Goal: Complete application form: Complete application form

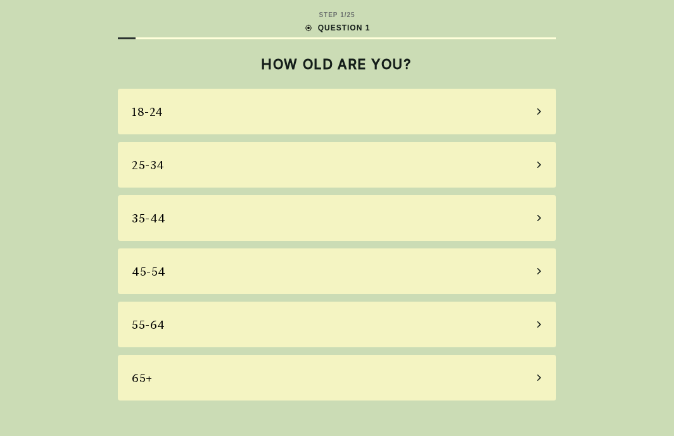
click at [630, 45] on div "STEP 1 / 25 QUESTION 1 HOW OLD ARE YOU? [PHONE_NUMBER] [PHONE_NUMBER] 55-64 65+" at bounding box center [337, 218] width 674 height 436
click at [629, 50] on div "STEP 1 / 25 QUESTION 1 HOW OLD ARE YOU? [PHONE_NUMBER] [PHONE_NUMBER] 55-64 65+" at bounding box center [337, 218] width 674 height 436
click at [627, 51] on div "STEP 1 / 25 QUESTION 1 HOW OLD ARE YOU? [PHONE_NUMBER] [PHONE_NUMBER] 55-64 65+" at bounding box center [337, 218] width 674 height 436
click at [626, 56] on div "STEP 1 / 25 QUESTION 1 HOW OLD ARE YOU? [PHONE_NUMBER] [PHONE_NUMBER] 55-64 65+" at bounding box center [337, 218] width 674 height 436
click at [618, 65] on div "STEP 1 / 25 QUESTION 1 HOW OLD ARE YOU? [PHONE_NUMBER] [PHONE_NUMBER] 55-64 65+" at bounding box center [337, 218] width 674 height 436
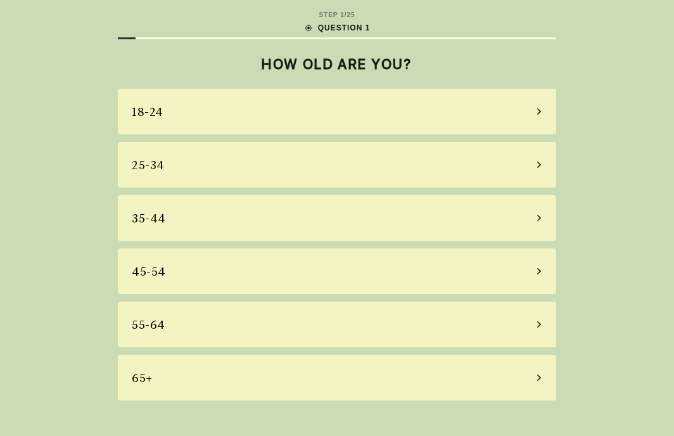
click at [621, 63] on div "STEP 1 / 25 QUESTION 1 HOW OLD ARE YOU? [PHONE_NUMBER] [PHONE_NUMBER] 55-64 65+" at bounding box center [337, 218] width 674 height 436
click at [623, 58] on div "STEP 1 / 25 QUESTION 1 HOW OLD ARE YOU? [PHONE_NUMBER] [PHONE_NUMBER] 55-64 65+" at bounding box center [337, 218] width 674 height 436
click at [623, 68] on div "STEP 1 / 25 QUESTION 1 HOW OLD ARE YOU? [PHONE_NUMBER] [PHONE_NUMBER] 55-64 65+" at bounding box center [337, 218] width 674 height 436
click at [615, 86] on div "STEP 1 / 25 QUESTION 1 HOW OLD ARE YOU? [PHONE_NUMBER] [PHONE_NUMBER] 55-64 65+" at bounding box center [337, 218] width 674 height 436
click at [623, 75] on div "STEP 1 / 25 QUESTION 1 HOW OLD ARE YOU? [PHONE_NUMBER] [PHONE_NUMBER] 55-64 65+" at bounding box center [337, 218] width 674 height 436
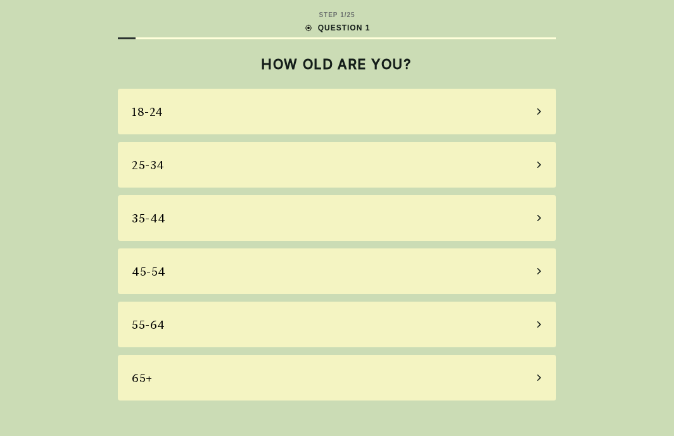
click at [628, 68] on div "STEP 1 / 25 QUESTION 1 HOW OLD ARE YOU? [PHONE_NUMBER] [PHONE_NUMBER] 55-64 65+" at bounding box center [337, 218] width 674 height 436
click at [626, 73] on div "STEP 1 / 25 QUESTION 1 HOW OLD ARE YOU? [PHONE_NUMBER] [PHONE_NUMBER] 55-64 65+" at bounding box center [337, 218] width 674 height 436
click at [625, 78] on div "STEP 1 / 25 QUESTION 1 HOW OLD ARE YOU? [PHONE_NUMBER] [PHONE_NUMBER] 55-64 65+" at bounding box center [337, 218] width 674 height 436
click at [626, 75] on div "STEP 1 / 25 QUESTION 1 HOW OLD ARE YOU? [PHONE_NUMBER] [PHONE_NUMBER] 55-64 65+" at bounding box center [337, 218] width 674 height 436
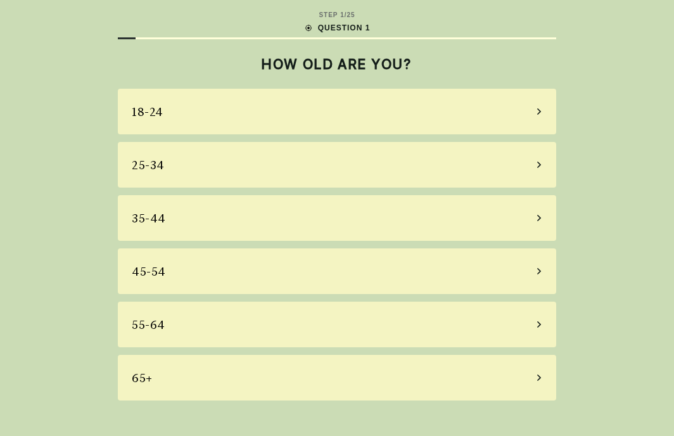
click at [623, 83] on div "STEP 1 / 25 QUESTION 1 HOW OLD ARE YOU? [PHONE_NUMBER] [PHONE_NUMBER] 55-64 65+" at bounding box center [337, 218] width 674 height 436
click at [626, 80] on div "STEP 1 / 25 QUESTION 1 HOW OLD ARE YOU? [PHONE_NUMBER] [PHONE_NUMBER] 55-64 65+" at bounding box center [337, 218] width 674 height 436
click at [626, 81] on div "STEP 1 / 25 QUESTION 1 HOW OLD ARE YOU? [PHONE_NUMBER] [PHONE_NUMBER] 55-64 65+" at bounding box center [337, 218] width 674 height 436
click at [623, 91] on div "STEP 1 / 25 QUESTION 1 HOW OLD ARE YOU? [PHONE_NUMBER] [PHONE_NUMBER] 55-64 65+" at bounding box center [337, 218] width 674 height 436
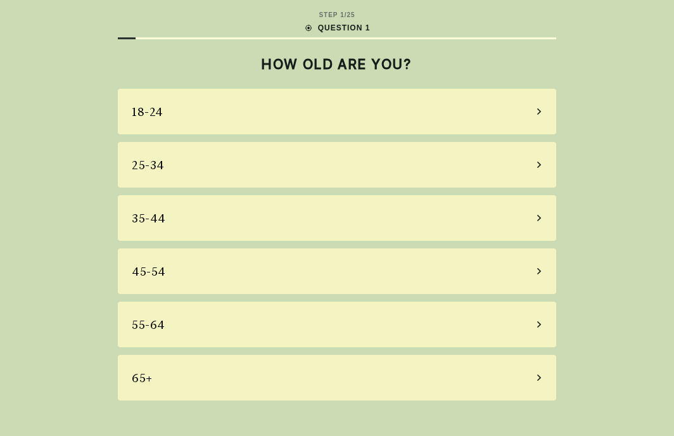
click at [622, 94] on div "STEP 1 / 25 QUESTION 1 HOW OLD ARE YOU? [PHONE_NUMBER] [PHONE_NUMBER] 55-64 65+" at bounding box center [337, 218] width 674 height 436
click at [625, 88] on div "STEP 1 / 25 QUESTION 1 HOW OLD ARE YOU? [PHONE_NUMBER] [PHONE_NUMBER] 55-64 65+" at bounding box center [337, 218] width 674 height 436
click at [625, 91] on div "STEP 1 / 25 QUESTION 1 HOW OLD ARE YOU? [PHONE_NUMBER] [PHONE_NUMBER] 55-64 65+" at bounding box center [337, 218] width 674 height 436
click at [630, 81] on div "STEP 1 / 25 QUESTION 1 HOW OLD ARE YOU? [PHONE_NUMBER] [PHONE_NUMBER] 55-64 65+" at bounding box center [337, 218] width 674 height 436
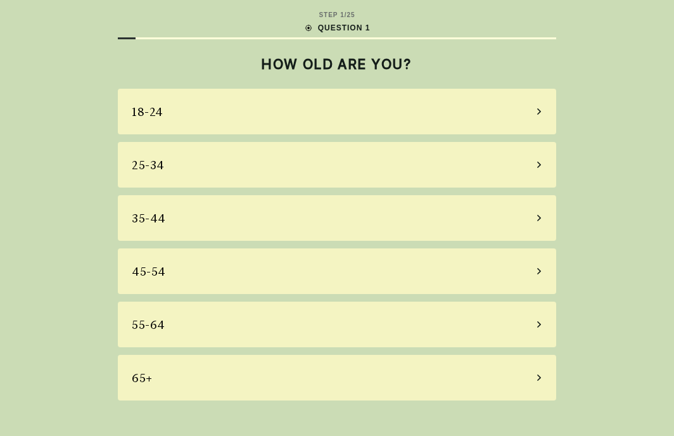
click at [627, 86] on div "STEP 1 / 25 QUESTION 1 HOW OLD ARE YOU? [PHONE_NUMBER] [PHONE_NUMBER] 55-64 65+" at bounding box center [337, 218] width 674 height 436
click at [628, 89] on div "STEP 1 / 25 QUESTION 1 HOW OLD ARE YOU? [PHONE_NUMBER] [PHONE_NUMBER] 55-64 65+" at bounding box center [337, 218] width 674 height 436
click at [628, 88] on div "STEP 1 / 25 QUESTION 1 HOW OLD ARE YOU? [PHONE_NUMBER] [PHONE_NUMBER] 55-64 65+" at bounding box center [337, 218] width 674 height 436
click at [631, 85] on div "STEP 1 / 25 QUESTION 1 HOW OLD ARE YOU? [PHONE_NUMBER] [PHONE_NUMBER] 55-64 65+" at bounding box center [337, 218] width 674 height 436
click at [625, 98] on div "STEP 1 / 25 QUESTION 1 HOW OLD ARE YOU? [PHONE_NUMBER] [PHONE_NUMBER] 55-64 65+" at bounding box center [337, 218] width 674 height 436
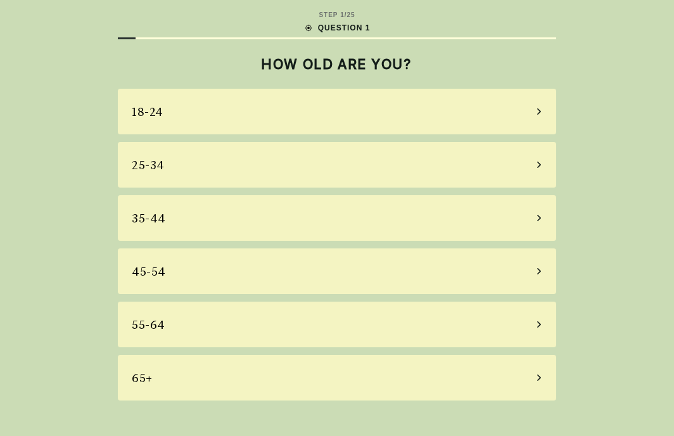
click at [623, 100] on div "STEP 1 / 25 QUESTION 1 HOW OLD ARE YOU? [PHONE_NUMBER] [PHONE_NUMBER] 55-64 65+" at bounding box center [337, 218] width 674 height 436
click at [625, 105] on div "STEP 1 / 25 QUESTION 1 HOW OLD ARE YOU? [PHONE_NUMBER] [PHONE_NUMBER] 55-64 65+" at bounding box center [337, 218] width 674 height 436
click at [625, 104] on div "STEP 1 / 25 QUESTION 1 HOW OLD ARE YOU? [PHONE_NUMBER] [PHONE_NUMBER] 55-64 65+" at bounding box center [337, 218] width 674 height 436
click at [625, 103] on div "STEP 1 / 25 QUESTION 1 HOW OLD ARE YOU? [PHONE_NUMBER] [PHONE_NUMBER] 55-64 65+" at bounding box center [337, 218] width 674 height 436
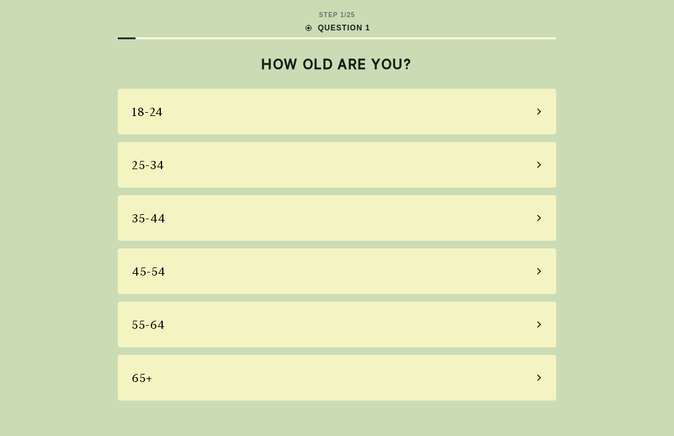
click at [619, 113] on div "STEP 1 / 25 QUESTION 1 HOW OLD ARE YOU? [PHONE_NUMBER] [PHONE_NUMBER] 55-64 65+" at bounding box center [337, 218] width 674 height 436
click at [615, 121] on div "STEP 1 / 25 QUESTION 1 HOW OLD ARE YOU? [PHONE_NUMBER] [PHONE_NUMBER] 55-64 65+" at bounding box center [337, 218] width 674 height 436
click at [609, 131] on div "STEP 1 / 25 QUESTION 1 HOW OLD ARE YOU? [PHONE_NUMBER] [PHONE_NUMBER] 55-64 65+" at bounding box center [337, 218] width 674 height 436
click at [609, 130] on div "STEP 1 / 25 QUESTION 1 HOW OLD ARE YOU? [PHONE_NUMBER] [PHONE_NUMBER] 55-64 65+" at bounding box center [337, 218] width 674 height 436
click at [611, 126] on div "STEP 1 / 25 QUESTION 1 HOW OLD ARE YOU? [PHONE_NUMBER] [PHONE_NUMBER] 55-64 65+" at bounding box center [337, 218] width 674 height 436
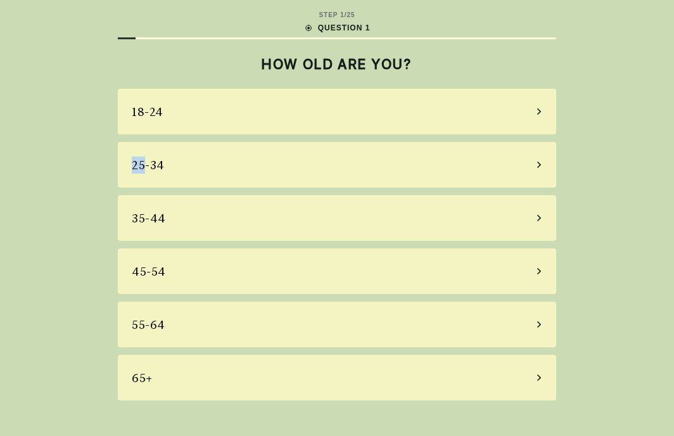
click at [611, 126] on div "STEP 1 / 25 QUESTION 1 HOW OLD ARE YOU? [PHONE_NUMBER] [PHONE_NUMBER] 55-64 65+" at bounding box center [337, 218] width 674 height 436
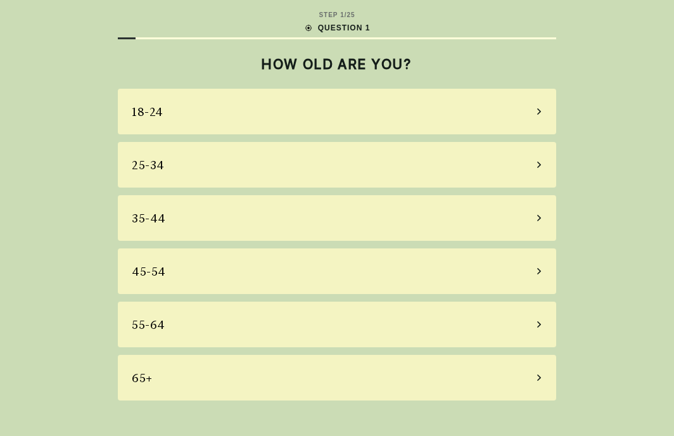
click at [611, 126] on div "STEP 1 / 25 QUESTION 1 HOW OLD ARE YOU? [PHONE_NUMBER] [PHONE_NUMBER] 55-64 65+" at bounding box center [337, 218] width 674 height 436
click at [616, 118] on div "STEP 1 / 25 QUESTION 1 HOW OLD ARE YOU? [PHONE_NUMBER] [PHONE_NUMBER] 55-64 65+" at bounding box center [337, 218] width 674 height 436
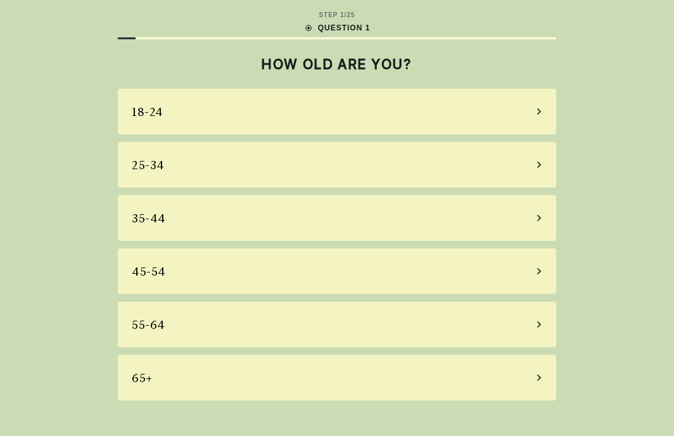
click at [608, 137] on div "STEP 1 / 25 QUESTION 1 HOW OLD ARE YOU? [PHONE_NUMBER] [PHONE_NUMBER] 55-64 65+" at bounding box center [337, 218] width 674 height 436
click at [609, 134] on div "STEP 1 / 25 QUESTION 1 HOW OLD ARE YOU? [PHONE_NUMBER] [PHONE_NUMBER] 55-64 65+" at bounding box center [337, 218] width 674 height 436
click at [612, 131] on div "STEP 1 / 25 QUESTION 1 HOW OLD ARE YOU? [PHONE_NUMBER] [PHONE_NUMBER] 55-64 65+" at bounding box center [337, 218] width 674 height 436
click at [615, 129] on div "STEP 1 / 25 QUESTION 1 HOW OLD ARE YOU? [PHONE_NUMBER] [PHONE_NUMBER] 55-64 65+" at bounding box center [337, 218] width 674 height 436
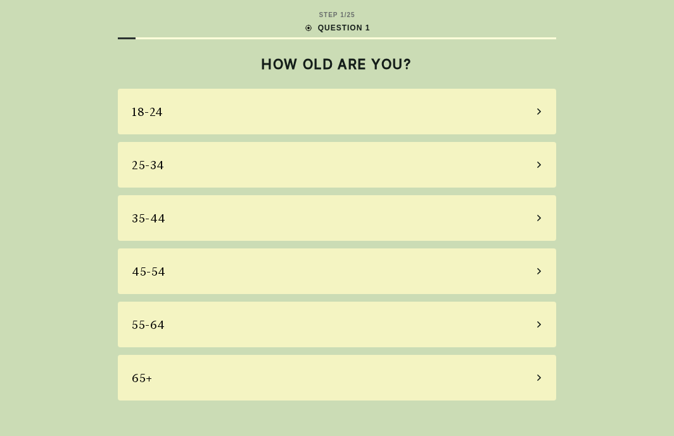
click at [613, 132] on div "STEP 1 / 25 QUESTION 1 HOW OLD ARE YOU? [PHONE_NUMBER] [PHONE_NUMBER] 55-64 65+" at bounding box center [337, 218] width 674 height 436
click at [613, 135] on div "STEP 1 / 25 QUESTION 1 HOW OLD ARE YOU? [PHONE_NUMBER] [PHONE_NUMBER] 55-64 65+" at bounding box center [337, 218] width 674 height 436
click at [612, 137] on div "STEP 1 / 25 QUESTION 1 HOW OLD ARE YOU? [PHONE_NUMBER] [PHONE_NUMBER] 55-64 65+" at bounding box center [337, 218] width 674 height 436
click at [598, 156] on div "STEP 1 / 25 QUESTION 1 HOW OLD ARE YOU? [PHONE_NUMBER] [PHONE_NUMBER] 55-64 65+" at bounding box center [337, 218] width 674 height 436
click at [608, 150] on div "STEP 1 / 25 QUESTION 1 HOW OLD ARE YOU? [PHONE_NUMBER] [PHONE_NUMBER] 55-64 65+" at bounding box center [337, 218] width 674 height 436
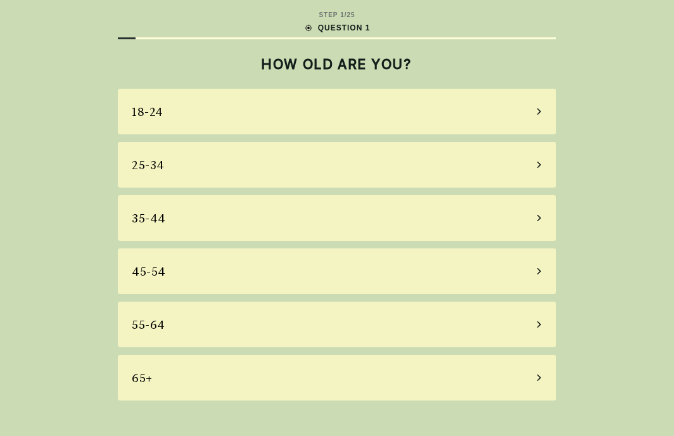
click at [608, 150] on div "STEP 1 / 25 QUESTION 1 HOW OLD ARE YOU? [PHONE_NUMBER] [PHONE_NUMBER] 55-64 65+" at bounding box center [337, 218] width 674 height 436
click at [608, 149] on div "STEP 1 / 25 QUESTION 1 HOW OLD ARE YOU? [PHONE_NUMBER] [PHONE_NUMBER] 55-64 65+" at bounding box center [337, 218] width 674 height 436
click at [606, 157] on div "STEP 1 / 25 QUESTION 1 HOW OLD ARE YOU? [PHONE_NUMBER] [PHONE_NUMBER] 55-64 65+" at bounding box center [337, 218] width 674 height 436
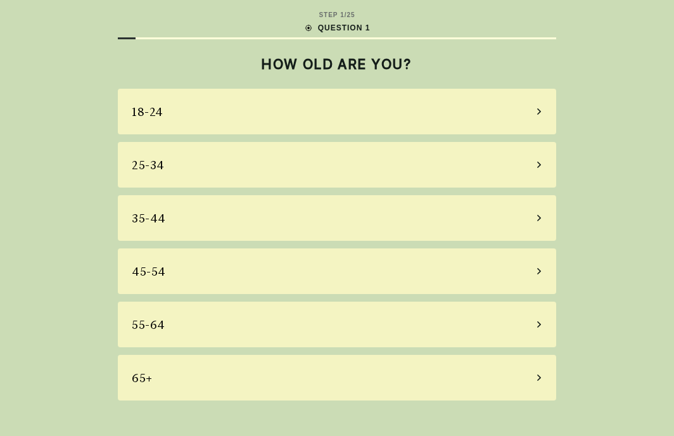
click at [601, 165] on div "STEP 1 / 25 QUESTION 1 HOW OLD ARE YOU? [PHONE_NUMBER] [PHONE_NUMBER] 55-64 65+" at bounding box center [337, 218] width 674 height 436
click at [601, 167] on div "STEP 1 / 25 QUESTION 1 HOW OLD ARE YOU? [PHONE_NUMBER] [PHONE_NUMBER] 55-64 65+" at bounding box center [337, 218] width 674 height 436
click at [600, 169] on div "STEP 1 / 25 QUESTION 1 HOW OLD ARE YOU? [PHONE_NUMBER] [PHONE_NUMBER] 55-64 65+" at bounding box center [337, 218] width 674 height 436
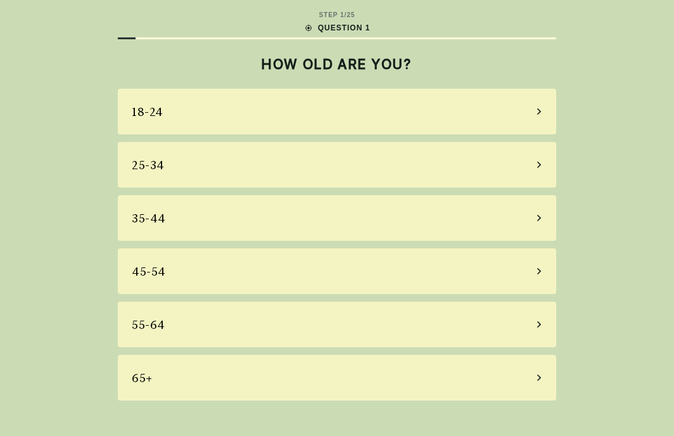
click at [600, 168] on div "STEP 1 / 25 QUESTION 1 HOW OLD ARE YOU? [PHONE_NUMBER] [PHONE_NUMBER] 55-64 65+" at bounding box center [337, 218] width 674 height 436
click at [597, 173] on div "STEP 1 / 25 QUESTION 1 HOW OLD ARE YOU? [PHONE_NUMBER] [PHONE_NUMBER] 55-64 65+" at bounding box center [337, 218] width 674 height 436
click at [599, 172] on div "STEP 1 / 25 QUESTION 1 HOW OLD ARE YOU? [PHONE_NUMBER] [PHONE_NUMBER] 55-64 65+" at bounding box center [337, 218] width 674 height 436
click at [599, 174] on div "STEP 1 / 25 QUESTION 1 HOW OLD ARE YOU? [PHONE_NUMBER] [PHONE_NUMBER] 55-64 65+" at bounding box center [337, 218] width 674 height 436
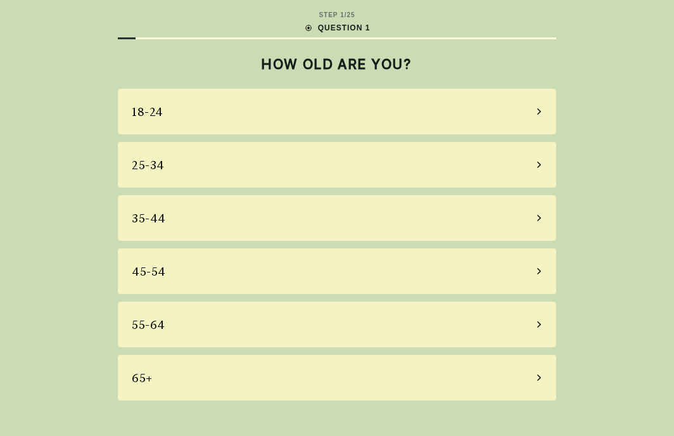
click at [603, 164] on div "STEP 1 / 25 QUESTION 1 HOW OLD ARE YOU? [PHONE_NUMBER] [PHONE_NUMBER] 55-64 65+" at bounding box center [337, 218] width 674 height 436
click at [603, 162] on div "STEP 1 / 25 QUESTION 1 HOW OLD ARE YOU? [PHONE_NUMBER] [PHONE_NUMBER] 55-64 65+" at bounding box center [337, 218] width 674 height 436
click at [603, 160] on div "STEP 1 / 25 QUESTION 1 HOW OLD ARE YOU? [PHONE_NUMBER] [PHONE_NUMBER] 55-64 65+" at bounding box center [337, 218] width 674 height 436
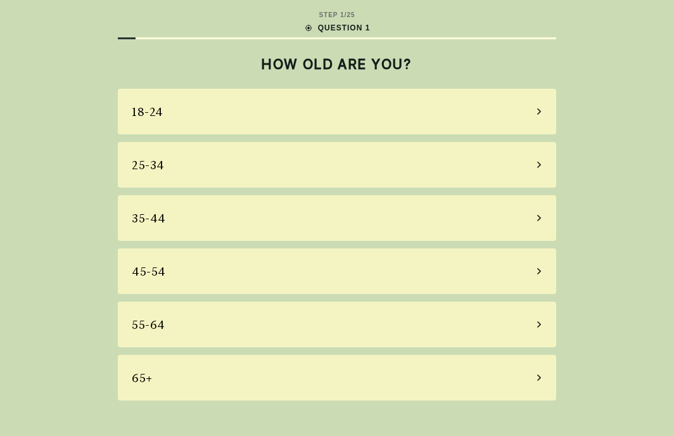
click at [606, 158] on div "STEP 1 / 25 QUESTION 1 HOW OLD ARE YOU? [PHONE_NUMBER] [PHONE_NUMBER] 55-64 65+" at bounding box center [337, 218] width 674 height 436
click at [605, 158] on div "STEP 1 / 25 QUESTION 1 HOW OLD ARE YOU? [PHONE_NUMBER] [PHONE_NUMBER] 55-64 65+" at bounding box center [337, 218] width 674 height 436
click at [608, 152] on div "STEP 1 / 25 QUESTION 1 HOW OLD ARE YOU? [PHONE_NUMBER] [PHONE_NUMBER] 55-64 65+" at bounding box center [337, 218] width 674 height 436
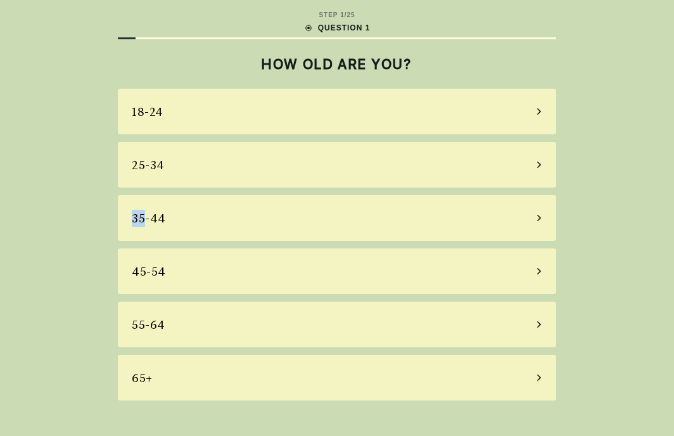
click at [608, 152] on div "STEP 1 / 25 QUESTION 1 HOW OLD ARE YOU? [PHONE_NUMBER] [PHONE_NUMBER] 55-64 65+" at bounding box center [337, 218] width 674 height 436
click at [610, 154] on div "STEP 1 / 25 QUESTION 1 HOW OLD ARE YOU? [PHONE_NUMBER] [PHONE_NUMBER] 55-64 65+" at bounding box center [337, 218] width 674 height 436
click at [611, 153] on div "STEP 1 / 25 QUESTION 1 HOW OLD ARE YOU? [PHONE_NUMBER] [PHONE_NUMBER] 55-64 65+" at bounding box center [337, 218] width 674 height 436
click at [616, 148] on div "STEP 1 / 25 QUESTION 1 HOW OLD ARE YOU? [PHONE_NUMBER] [PHONE_NUMBER] 55-64 65+" at bounding box center [337, 218] width 674 height 436
click at [611, 154] on div "STEP 1 / 25 QUESTION 1 HOW OLD ARE YOU? [PHONE_NUMBER] [PHONE_NUMBER] 55-64 65+" at bounding box center [337, 218] width 674 height 436
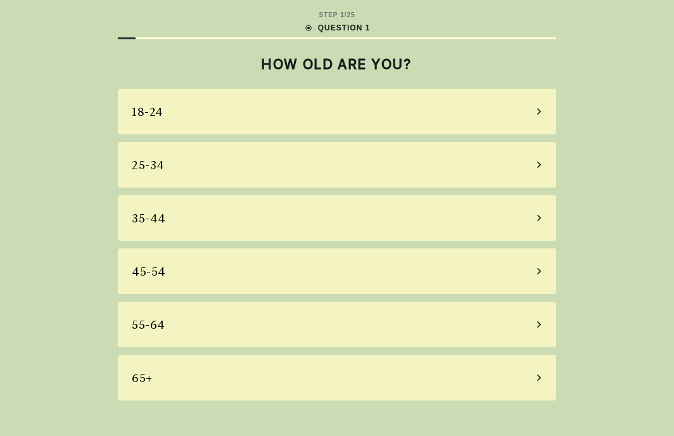
click at [613, 152] on div "STEP 1 / 25 QUESTION 1 HOW OLD ARE YOU? [PHONE_NUMBER] [PHONE_NUMBER] 55-64 65+" at bounding box center [337, 218] width 674 height 436
click at [613, 151] on div "STEP 1 / 25 QUESTION 1 HOW OLD ARE YOU? [PHONE_NUMBER] [PHONE_NUMBER] 55-64 65+" at bounding box center [337, 218] width 674 height 436
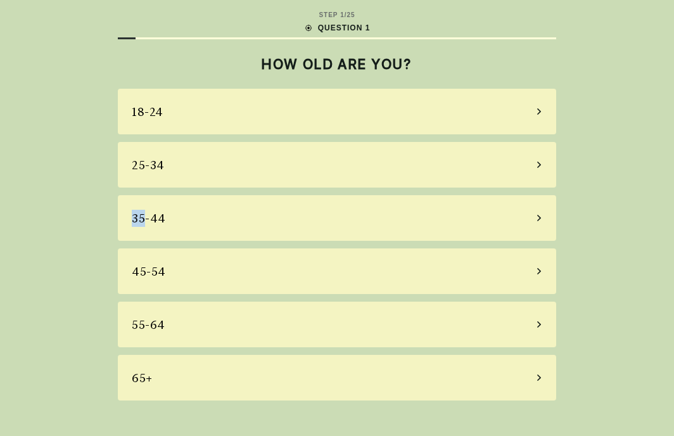
click at [613, 151] on div "STEP 1 / 25 QUESTION 1 HOW OLD ARE YOU? [PHONE_NUMBER] [PHONE_NUMBER] 55-64 65+" at bounding box center [337, 218] width 674 height 436
click at [613, 155] on div "STEP 1 / 25 QUESTION 1 HOW OLD ARE YOU? [PHONE_NUMBER] [PHONE_NUMBER] 55-64 65+" at bounding box center [337, 218] width 674 height 436
click at [616, 153] on div "STEP 1 / 25 QUESTION 1 HOW OLD ARE YOU? [PHONE_NUMBER] [PHONE_NUMBER] 55-64 65+" at bounding box center [337, 218] width 674 height 436
click at [616, 155] on div "STEP 1 / 25 QUESTION 1 HOW OLD ARE YOU? [PHONE_NUMBER] [PHONE_NUMBER] 55-64 65+" at bounding box center [337, 218] width 674 height 436
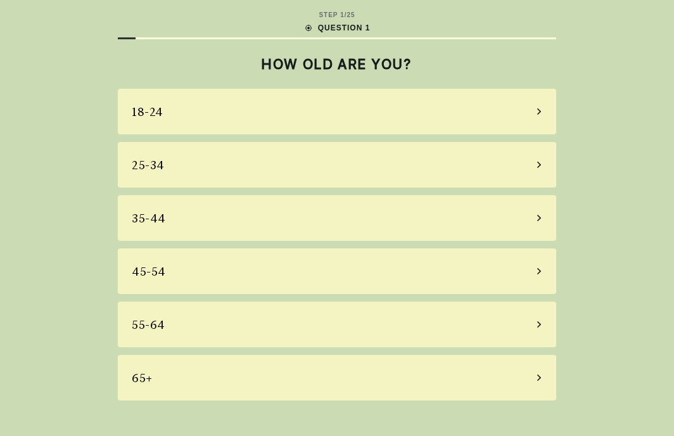
click at [618, 155] on div "STEP 1 / 25 QUESTION 1 HOW OLD ARE YOU? [PHONE_NUMBER] [PHONE_NUMBER] 55-64 65+" at bounding box center [337, 218] width 674 height 436
click at [616, 158] on div "STEP 1 / 25 QUESTION 1 HOW OLD ARE YOU? [PHONE_NUMBER] [PHONE_NUMBER] 55-64 65+" at bounding box center [337, 218] width 674 height 436
click at [619, 154] on div "STEP 1 / 25 QUESTION 1 HOW OLD ARE YOU? [PHONE_NUMBER] [PHONE_NUMBER] 55-64 65+" at bounding box center [337, 218] width 674 height 436
click at [615, 162] on div "STEP 1 / 25 QUESTION 1 HOW OLD ARE YOU? [PHONE_NUMBER] [PHONE_NUMBER] 55-64 65+" at bounding box center [337, 218] width 674 height 436
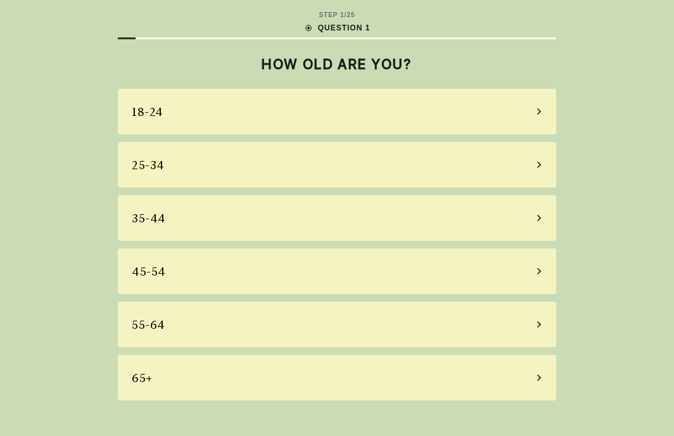
drag, startPoint x: 615, startPoint y: 162, endPoint x: 619, endPoint y: 155, distance: 8.5
click at [619, 155] on div "STEP 1 / 25 QUESTION 1 HOW OLD ARE YOU? [PHONE_NUMBER] [PHONE_NUMBER] 55-64 65+" at bounding box center [337, 218] width 674 height 436
click at [621, 152] on div "STEP 1 / 25 QUESTION 1 HOW OLD ARE YOU? [PHONE_NUMBER] [PHONE_NUMBER] 55-64 65+" at bounding box center [337, 218] width 674 height 436
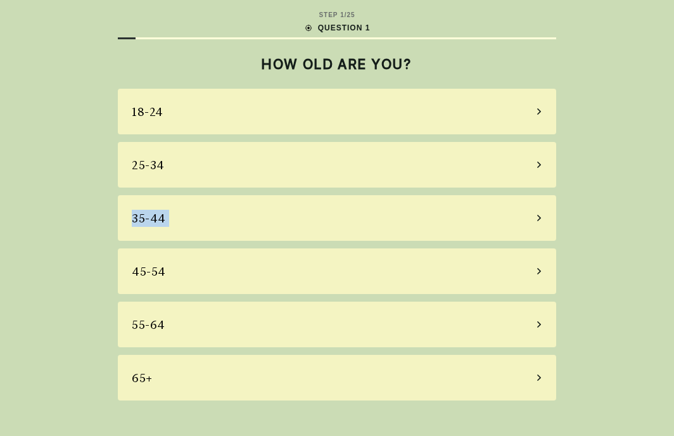
click at [621, 152] on div "STEP 1 / 25 QUESTION 1 HOW OLD ARE YOU? [PHONE_NUMBER] [PHONE_NUMBER] 55-64 65+" at bounding box center [337, 218] width 674 height 436
click at [616, 154] on div "STEP 1 / 25 QUESTION 1 HOW OLD ARE YOU? [PHONE_NUMBER] [PHONE_NUMBER] 55-64 65+" at bounding box center [337, 218] width 674 height 436
click at [620, 151] on div "STEP 1 / 25 QUESTION 1 HOW OLD ARE YOU? [PHONE_NUMBER] [PHONE_NUMBER] 55-64 65+" at bounding box center [337, 218] width 674 height 436
click at [616, 157] on div "STEP 1 / 25 QUESTION 1 HOW OLD ARE YOU? [PHONE_NUMBER] [PHONE_NUMBER] 55-64 65+" at bounding box center [337, 218] width 674 height 436
click at [615, 159] on div "STEP 1 / 25 QUESTION 1 HOW OLD ARE YOU? [PHONE_NUMBER] [PHONE_NUMBER] 55-64 65+" at bounding box center [337, 218] width 674 height 436
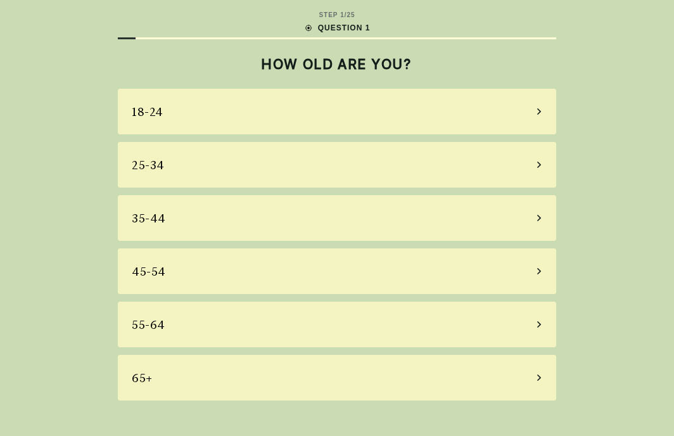
click at [603, 184] on div "STEP 1 / 25 QUESTION 1 HOW OLD ARE YOU? [PHONE_NUMBER] [PHONE_NUMBER] 55-64 65+" at bounding box center [337, 218] width 674 height 436
click at [603, 183] on div "STEP 1 / 25 QUESTION 1 HOW OLD ARE YOU? [PHONE_NUMBER] [PHONE_NUMBER] 55-64 65+" at bounding box center [337, 218] width 674 height 436
click at [604, 183] on div "STEP 1 / 25 QUESTION 1 HOW OLD ARE YOU? [PHONE_NUMBER] [PHONE_NUMBER] 55-64 65+" at bounding box center [337, 218] width 674 height 436
click at [600, 190] on div "STEP 1 / 25 QUESTION 1 HOW OLD ARE YOU? [PHONE_NUMBER] [PHONE_NUMBER] 55-64 65+" at bounding box center [337, 218] width 674 height 436
click at [601, 191] on div "STEP 1 / 25 QUESTION 1 HOW OLD ARE YOU? [PHONE_NUMBER] [PHONE_NUMBER] 55-64 65+" at bounding box center [337, 218] width 674 height 436
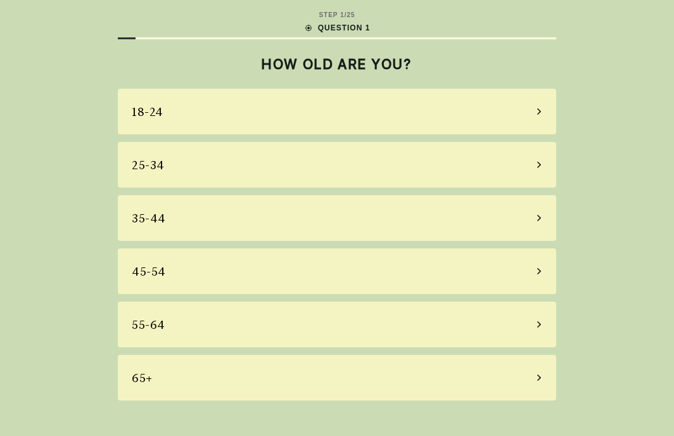
click at [601, 189] on div "STEP 1 / 25 QUESTION 1 HOW OLD ARE YOU? [PHONE_NUMBER] [PHONE_NUMBER] 55-64 65+" at bounding box center [337, 218] width 674 height 436
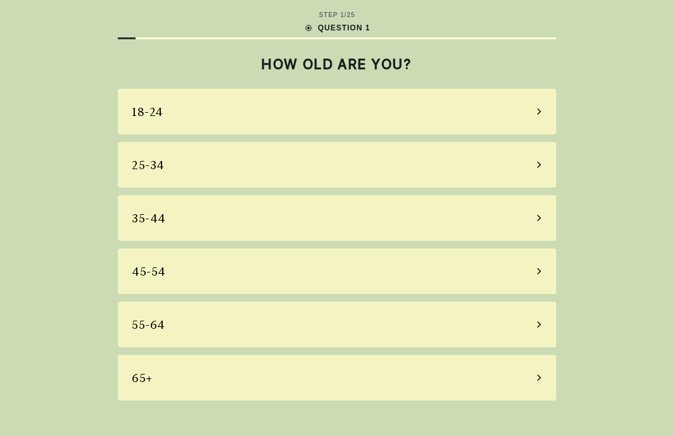
click at [603, 195] on div "STEP 1 / 25 QUESTION 1 HOW OLD ARE YOU? [PHONE_NUMBER] [PHONE_NUMBER] 55-64 65+" at bounding box center [337, 218] width 674 height 436
click at [599, 207] on div "STEP 1 / 25 QUESTION 1 HOW OLD ARE YOU? [PHONE_NUMBER] [PHONE_NUMBER] 55-64 65+" at bounding box center [337, 218] width 674 height 436
click at [599, 218] on div "STEP 1 / 25 QUESTION 1 HOW OLD ARE YOU? [PHONE_NUMBER] [PHONE_NUMBER] 55-64 65+" at bounding box center [337, 218] width 674 height 436
click at [600, 222] on div "STEP 1 / 25 QUESTION 1 HOW OLD ARE YOU? [PHONE_NUMBER] [PHONE_NUMBER] 55-64 65+" at bounding box center [337, 218] width 674 height 436
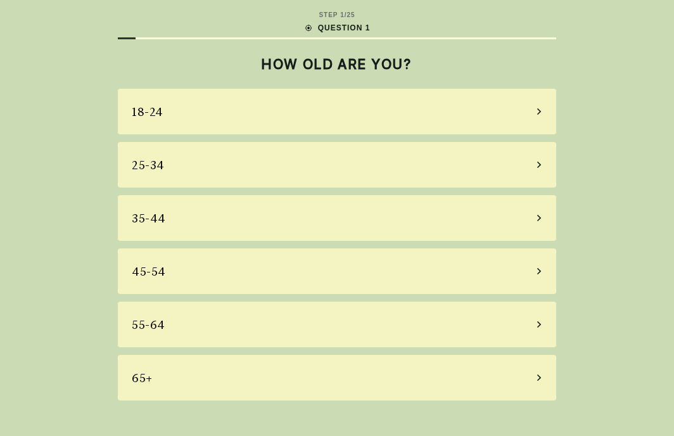
click at [589, 243] on div "STEP 1 / 25 QUESTION 1 HOW OLD ARE YOU? [PHONE_NUMBER] [PHONE_NUMBER] 55-64 65+" at bounding box center [337, 218] width 674 height 436
click at [588, 243] on div "STEP 1 / 25 QUESTION 1 HOW OLD ARE YOU? [PHONE_NUMBER] [PHONE_NUMBER] 55-64 65+" at bounding box center [337, 218] width 674 height 436
click at [586, 246] on div "STEP 1 / 25 QUESTION 1 HOW OLD ARE YOU? [PHONE_NUMBER] [PHONE_NUMBER] 55-64 65+" at bounding box center [337, 218] width 674 height 436
click at [565, 291] on main "STEP 1 / 25 QUESTION 1 HOW OLD ARE YOU? [PHONE_NUMBER] [PHONE_NUMBER] 55-64 65+" at bounding box center [337, 205] width 459 height 411
click at [568, 286] on div "STEP 1 / 25 QUESTION 1 HOW OLD ARE YOU? [PHONE_NUMBER] [PHONE_NUMBER] 55-64 65+" at bounding box center [337, 218] width 674 height 436
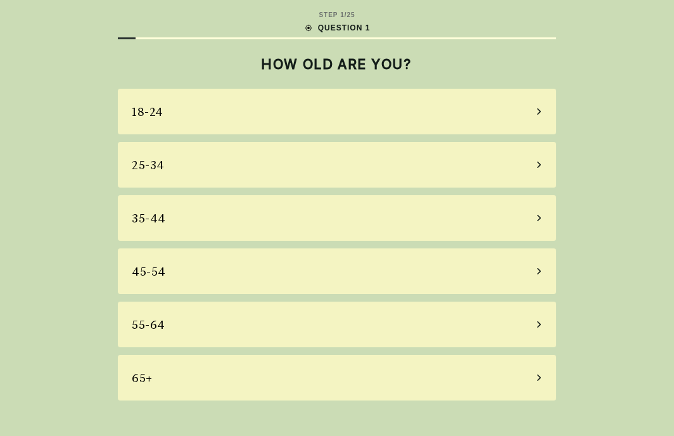
click at [566, 317] on div "STEP 1 / 25 QUESTION 1 HOW OLD ARE YOU? [PHONE_NUMBER] [PHONE_NUMBER] 55-64 65+" at bounding box center [337, 218] width 674 height 436
click at [552, 345] on div "55-64" at bounding box center [337, 325] width 438 height 46
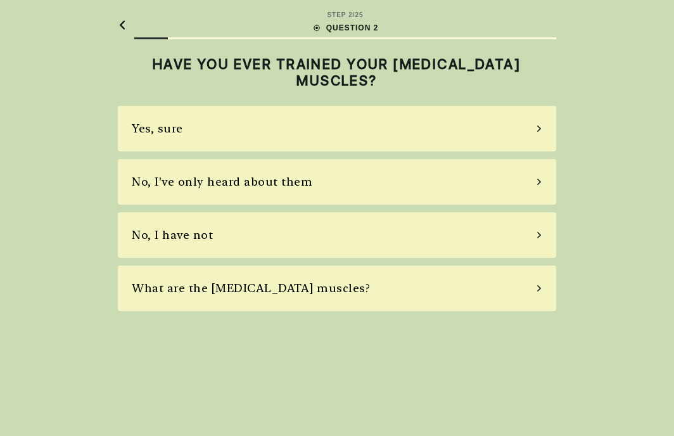
click at [549, 352] on div "STEP 2 / 25 QUESTION 2 HAVE YOU EVER TRAINED YOUR [MEDICAL_DATA] MUSCLES? Yes, …" at bounding box center [337, 218] width 674 height 436
click at [523, 402] on div "STEP 2 / 25 QUESTION 2 HAVE YOU EVER TRAINED YOUR [MEDICAL_DATA] MUSCLES? Yes, …" at bounding box center [337, 218] width 674 height 436
